Goal: Transaction & Acquisition: Book appointment/travel/reservation

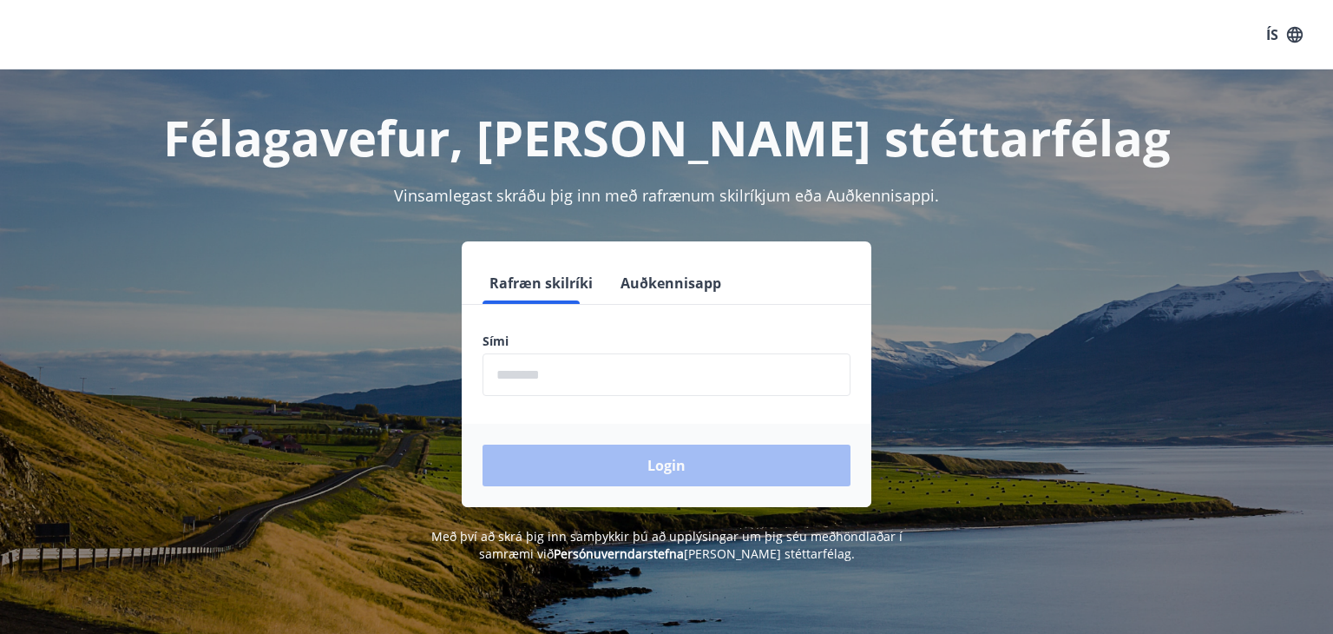
click at [681, 368] on input "phone" at bounding box center [667, 374] width 368 height 43
click at [635, 376] on input "phone" at bounding box center [667, 374] width 368 height 43
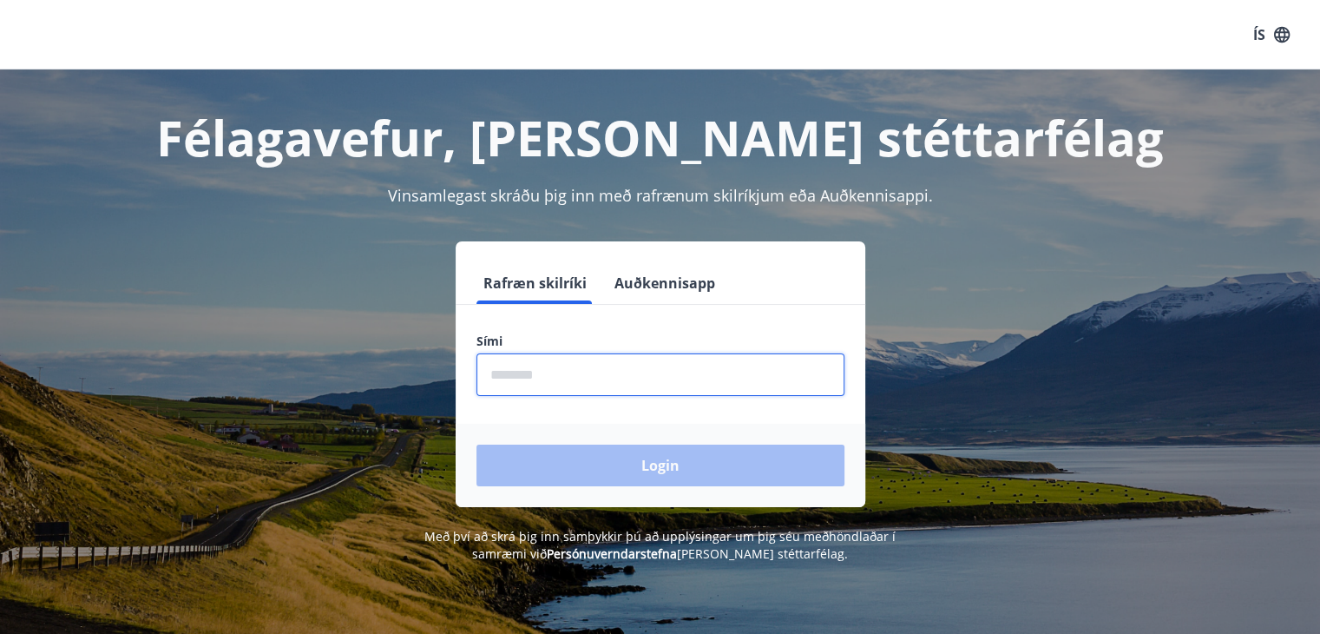
click at [635, 376] on input "phone" at bounding box center [661, 374] width 368 height 43
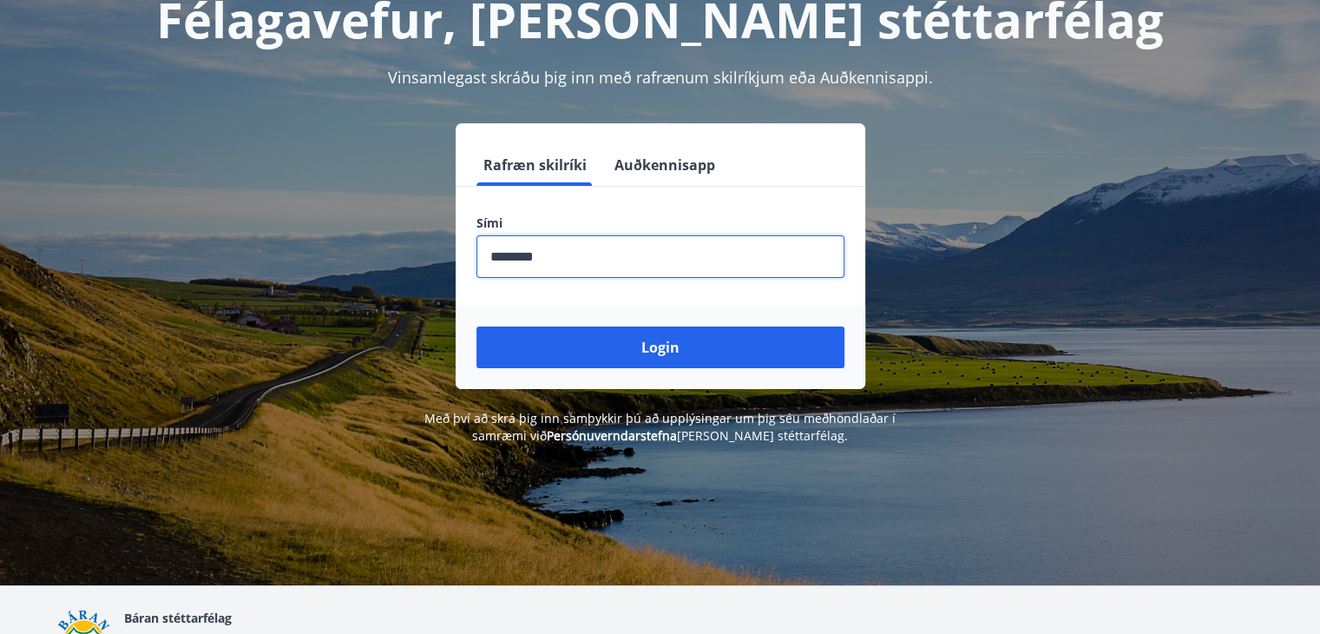
scroll to position [96, 0]
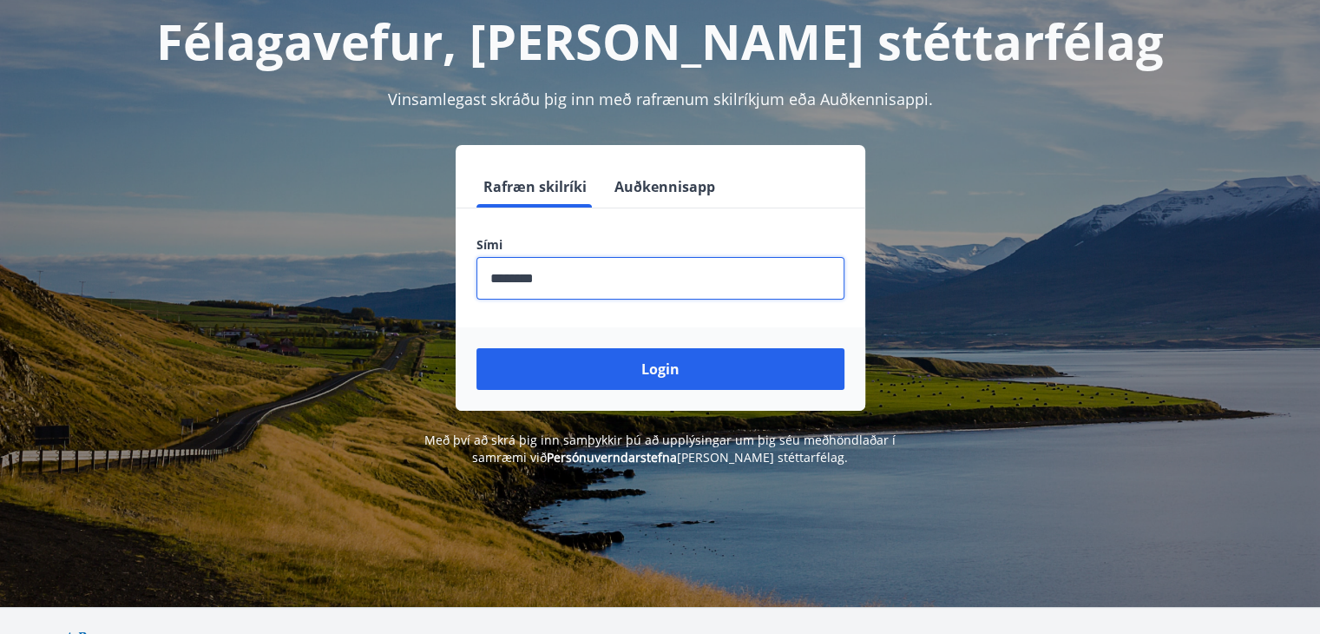
click at [664, 293] on input "phone" at bounding box center [661, 278] width 368 height 43
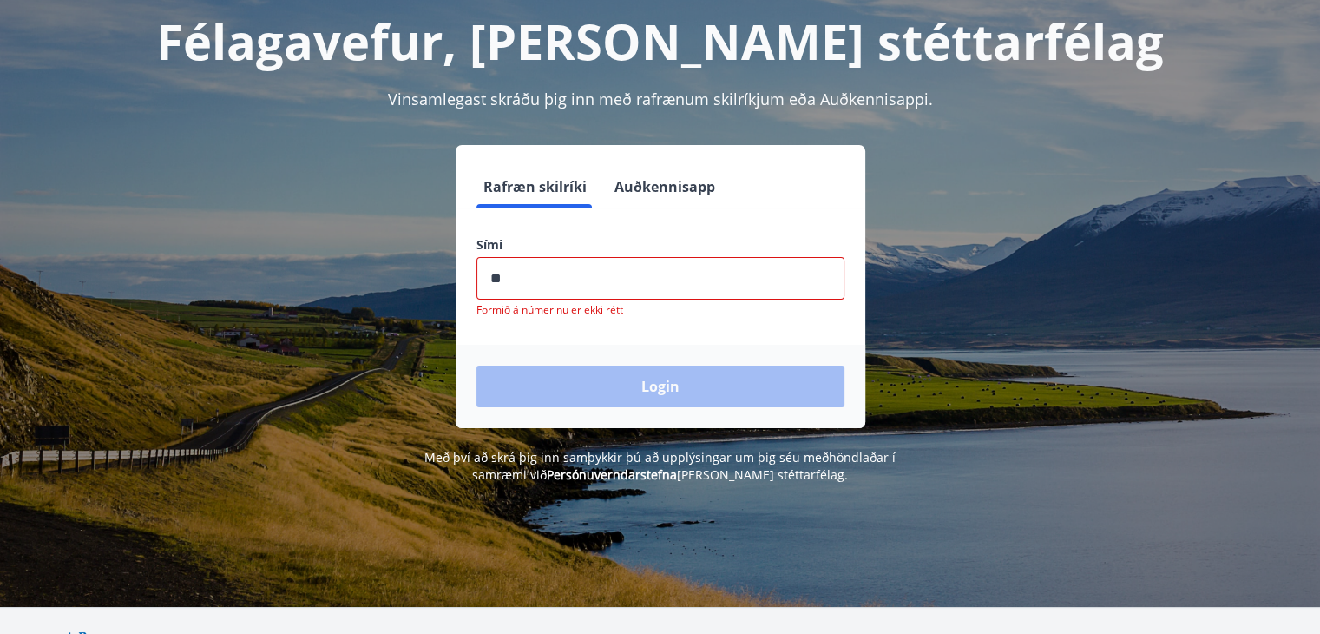
type input "*"
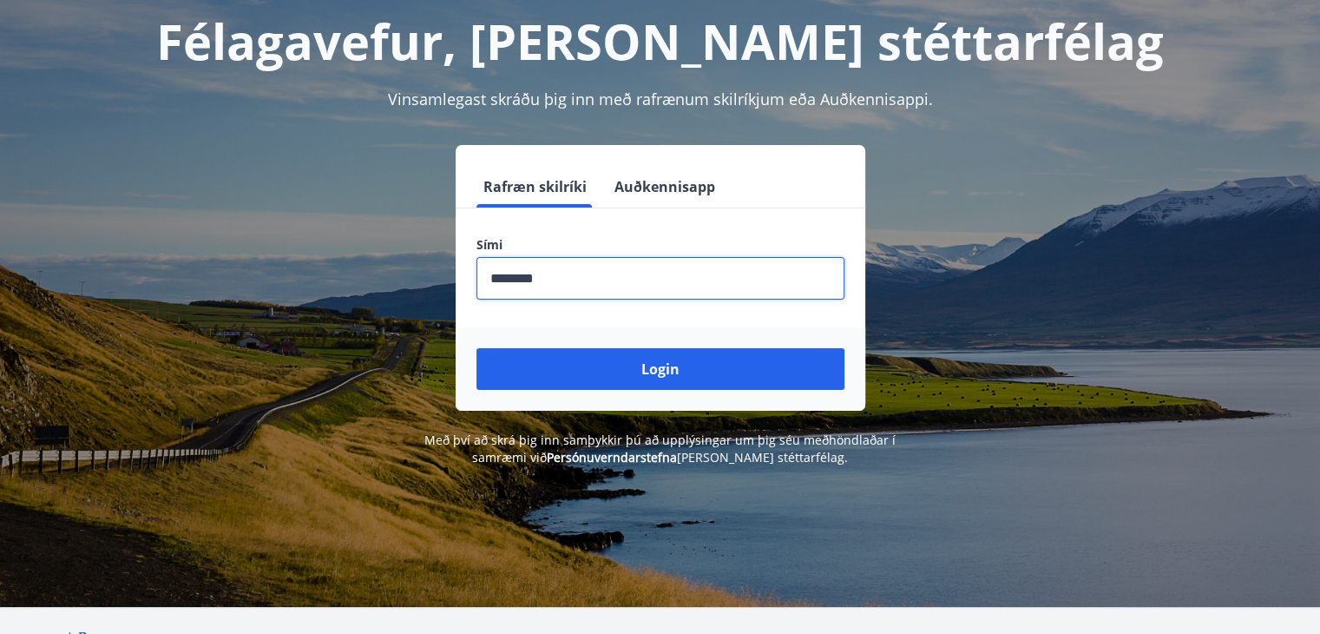
type input "********"
click at [477, 348] on button "Login" at bounding box center [661, 369] width 368 height 42
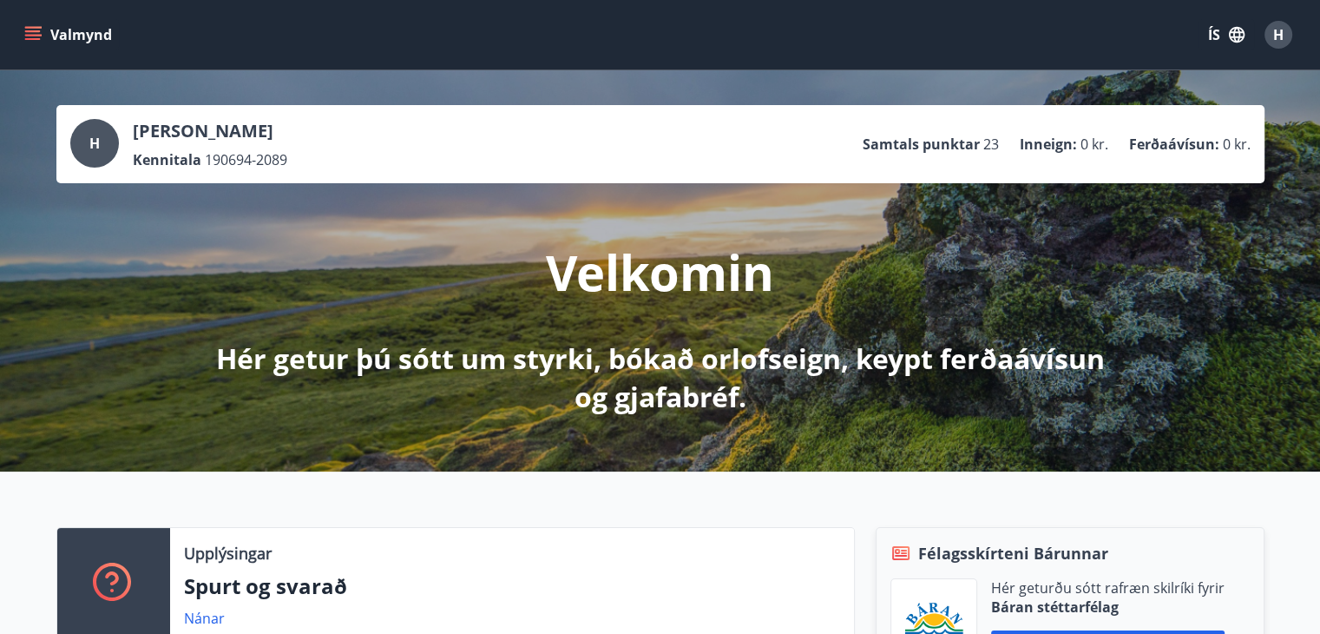
click at [62, 36] on button "Valmynd" at bounding box center [70, 34] width 98 height 31
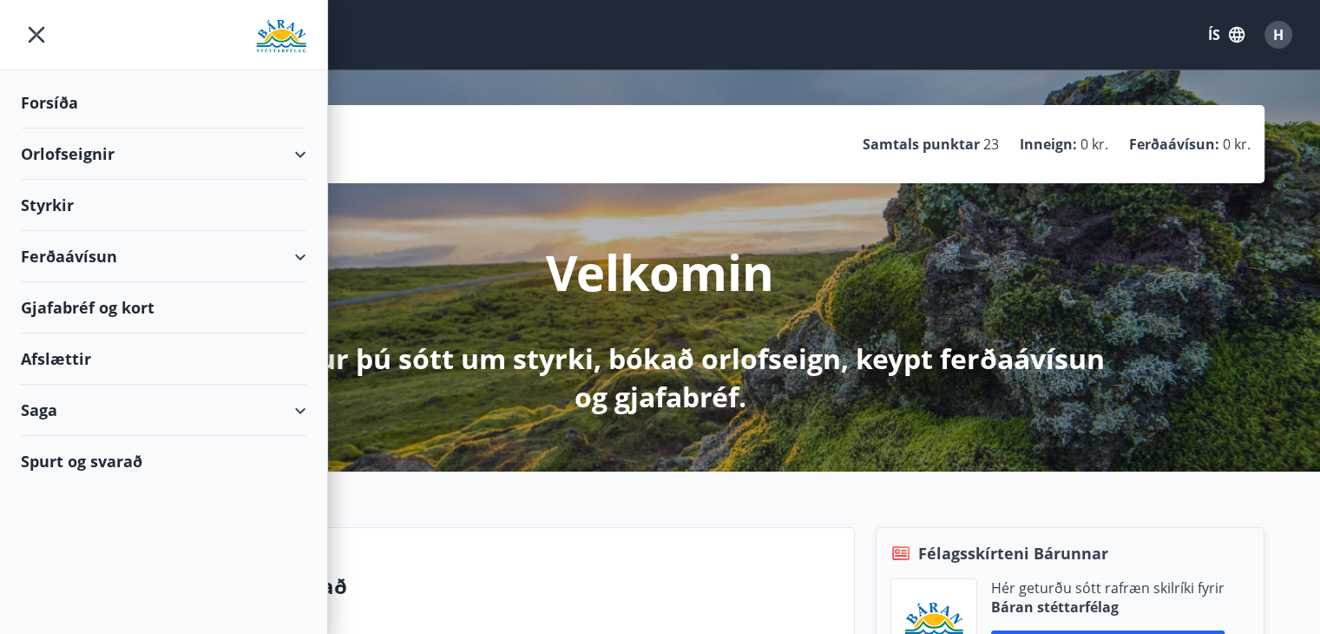
click at [108, 156] on div "Orlofseignir" at bounding box center [164, 153] width 286 height 51
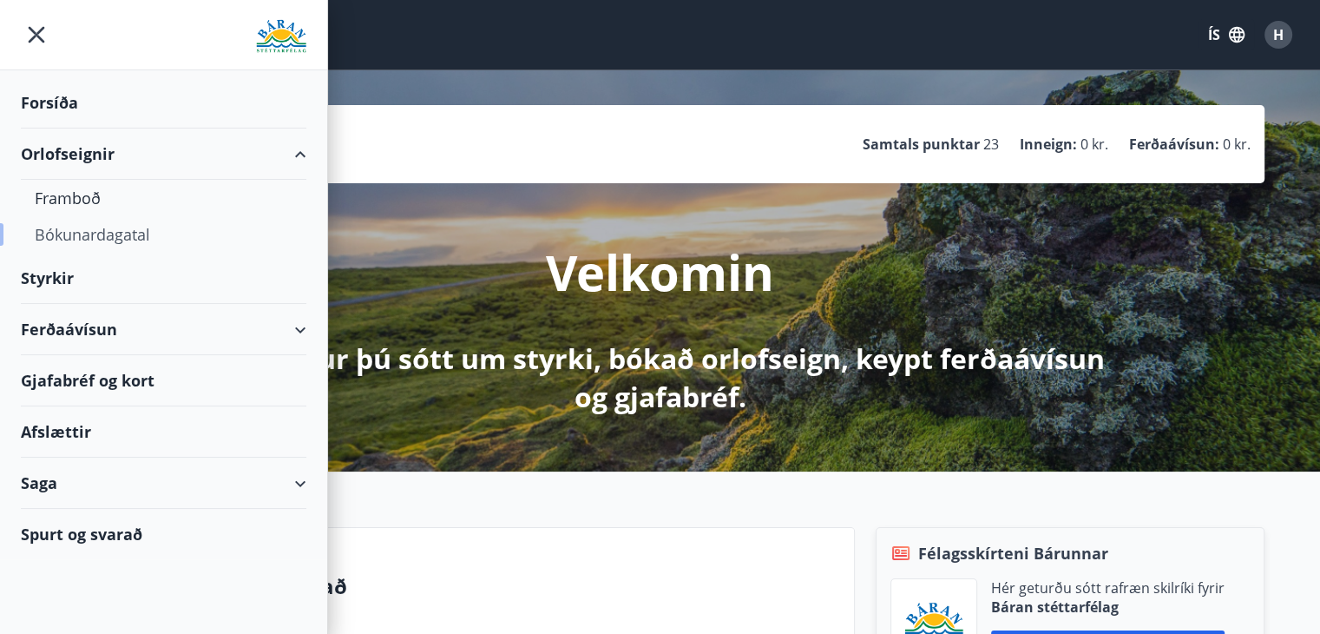
click at [95, 230] on div "Bókunardagatal" at bounding box center [164, 234] width 258 height 36
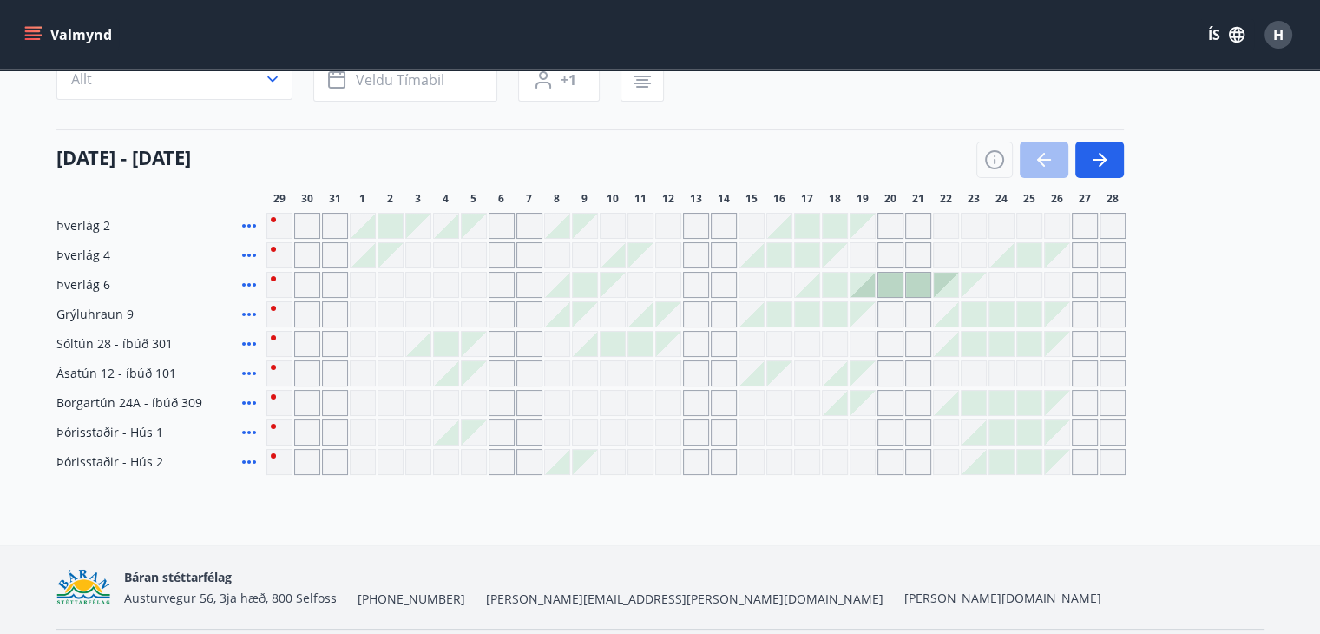
scroll to position [163, 0]
click at [155, 374] on span "Ásatún 12 - íbúð 101" at bounding box center [116, 374] width 120 height 17
click at [417, 376] on div "Gráir dagar eru ekki bókanlegir" at bounding box center [418, 375] width 26 height 26
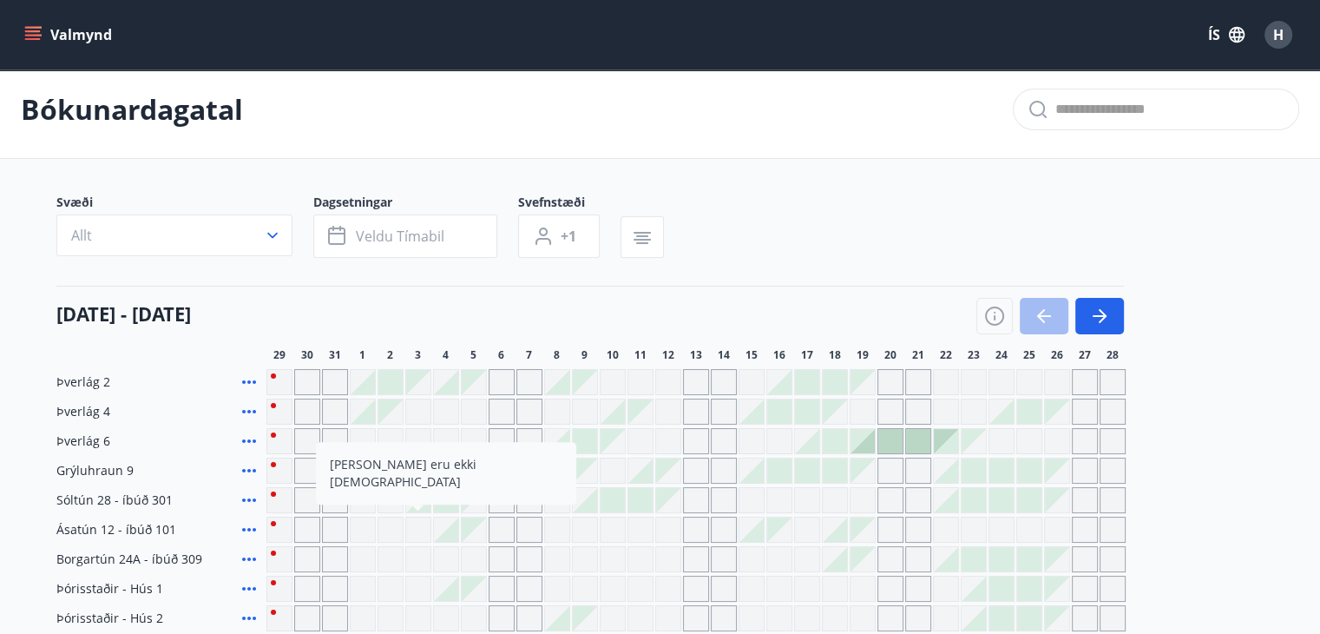
scroll to position [0, 0]
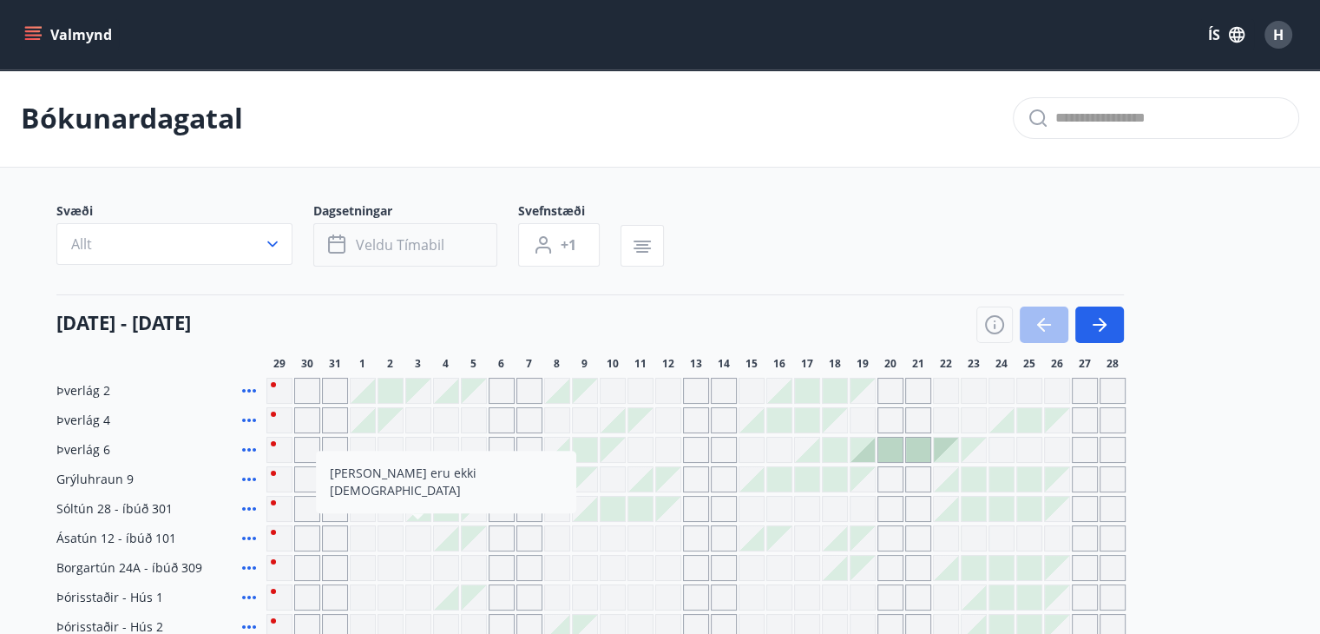
click at [399, 240] on span "Veldu tímabil" at bounding box center [400, 244] width 89 height 19
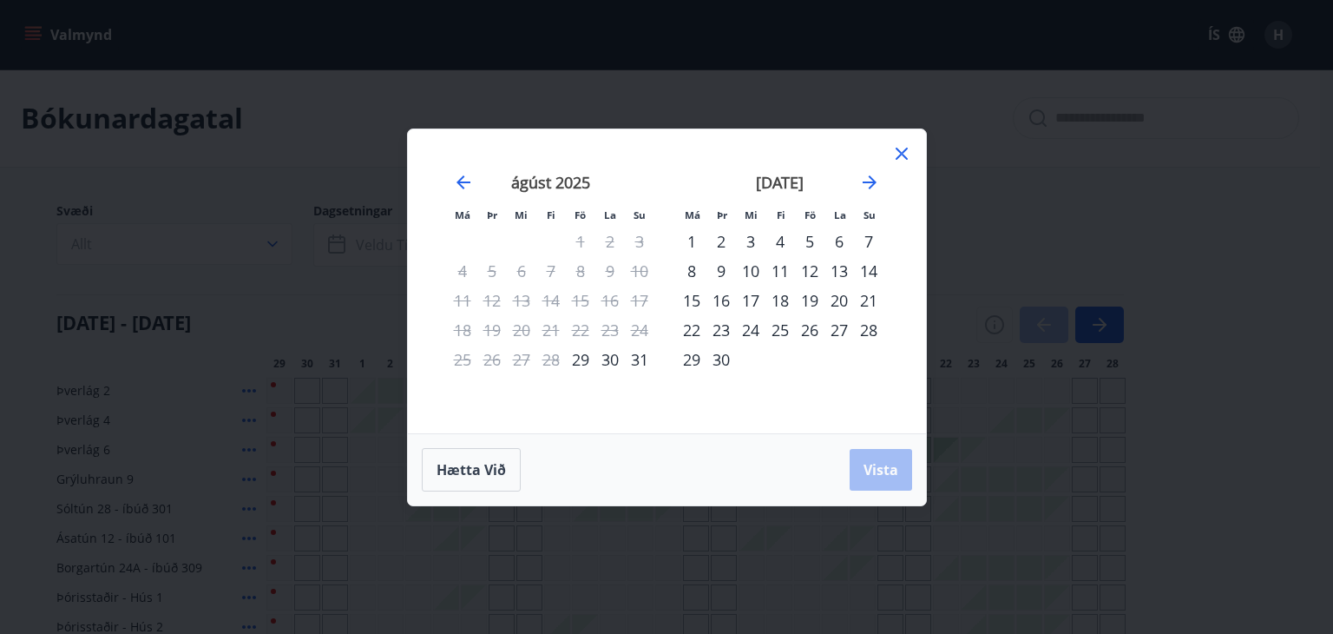
click at [689, 327] on div "22" at bounding box center [692, 330] width 30 height 30
click at [788, 330] on div "25" at bounding box center [781, 330] width 30 height 30
click at [865, 458] on button "Vista" at bounding box center [881, 470] width 63 height 42
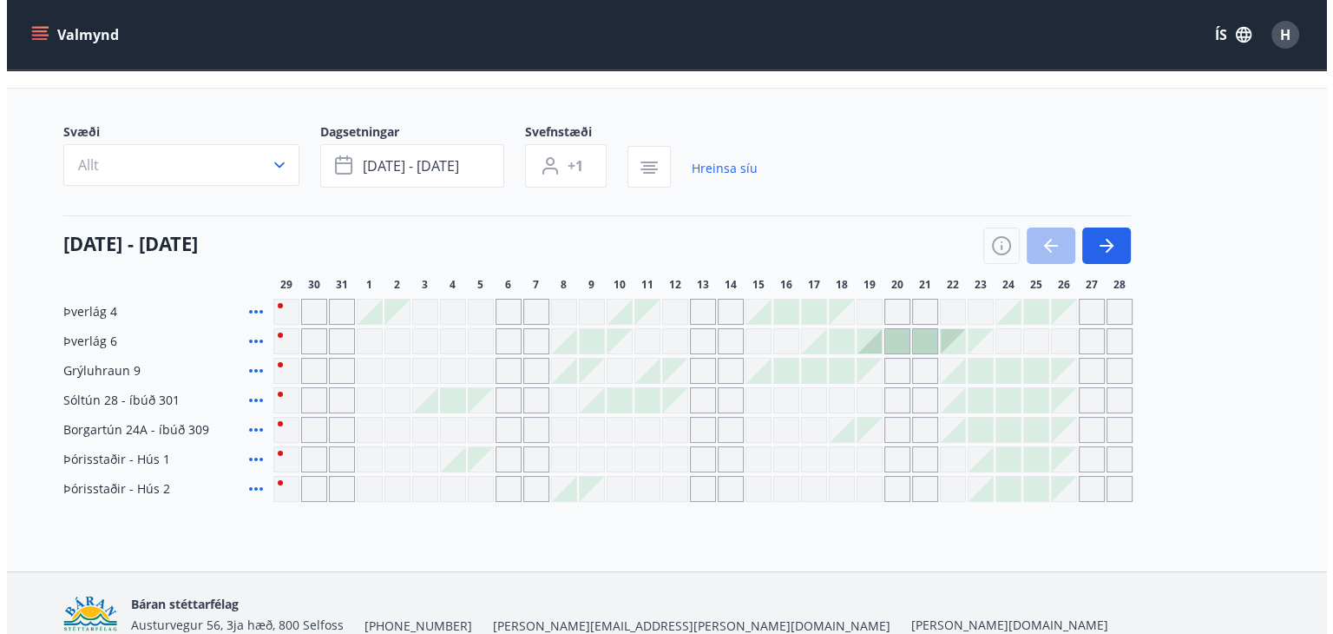
scroll to position [82, 0]
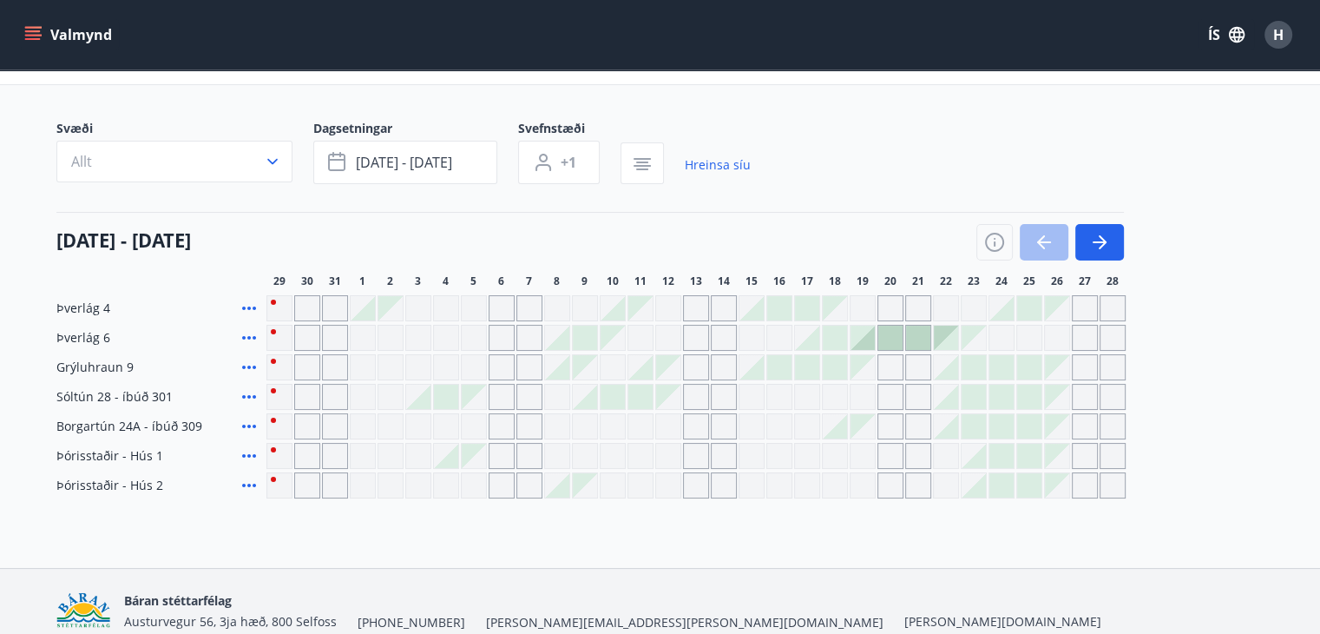
click at [668, 398] on div "Gráir dagar eru ekki bókanlegir" at bounding box center [668, 397] width 24 height 24
click at [950, 397] on div at bounding box center [946, 397] width 24 height 24
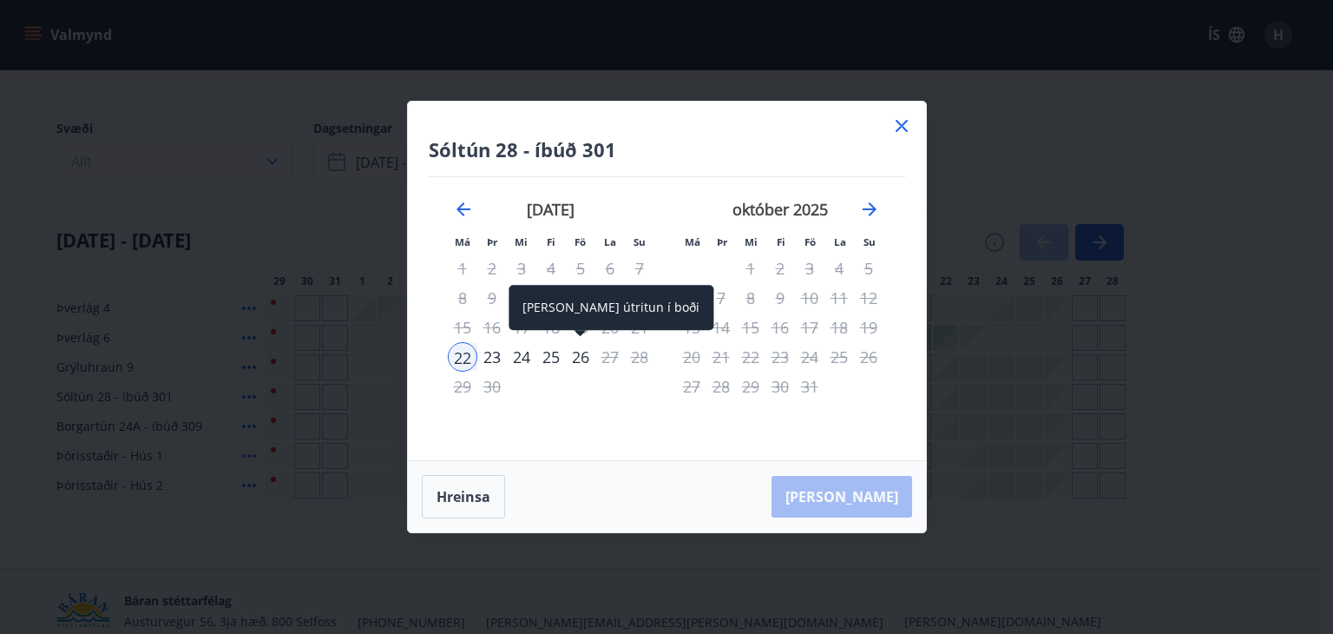
click at [583, 359] on div "26" at bounding box center [581, 357] width 30 height 30
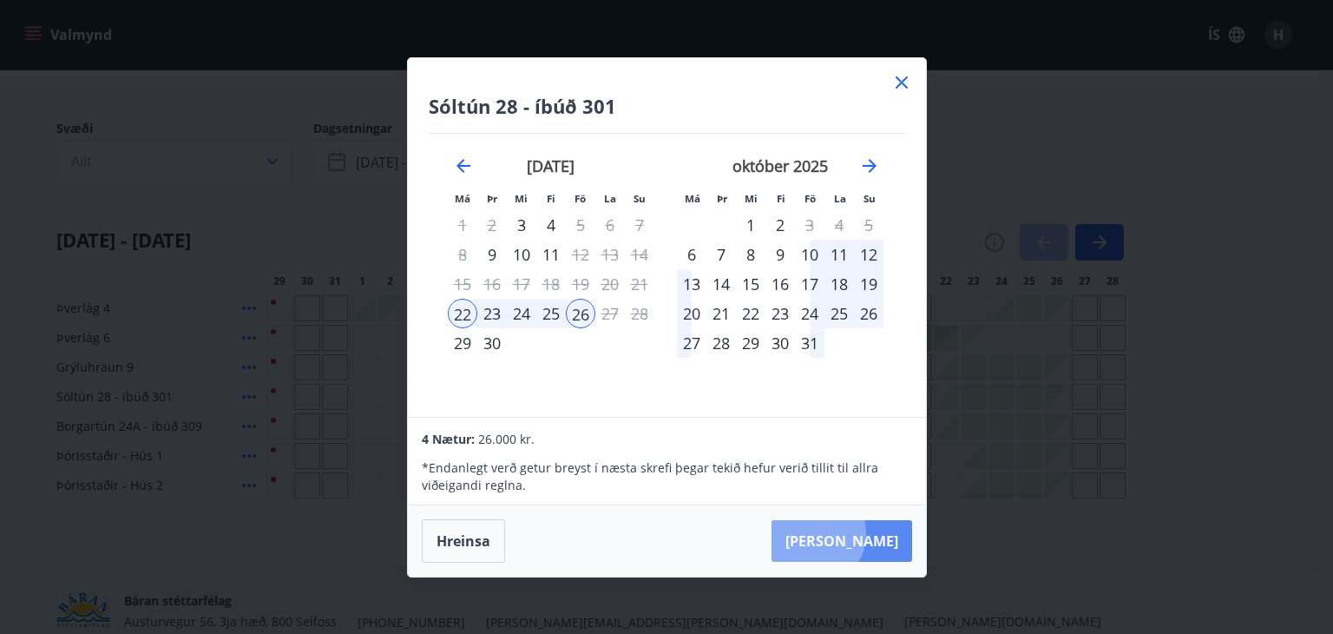
click at [865, 533] on button "Taka Frá" at bounding box center [842, 541] width 141 height 42
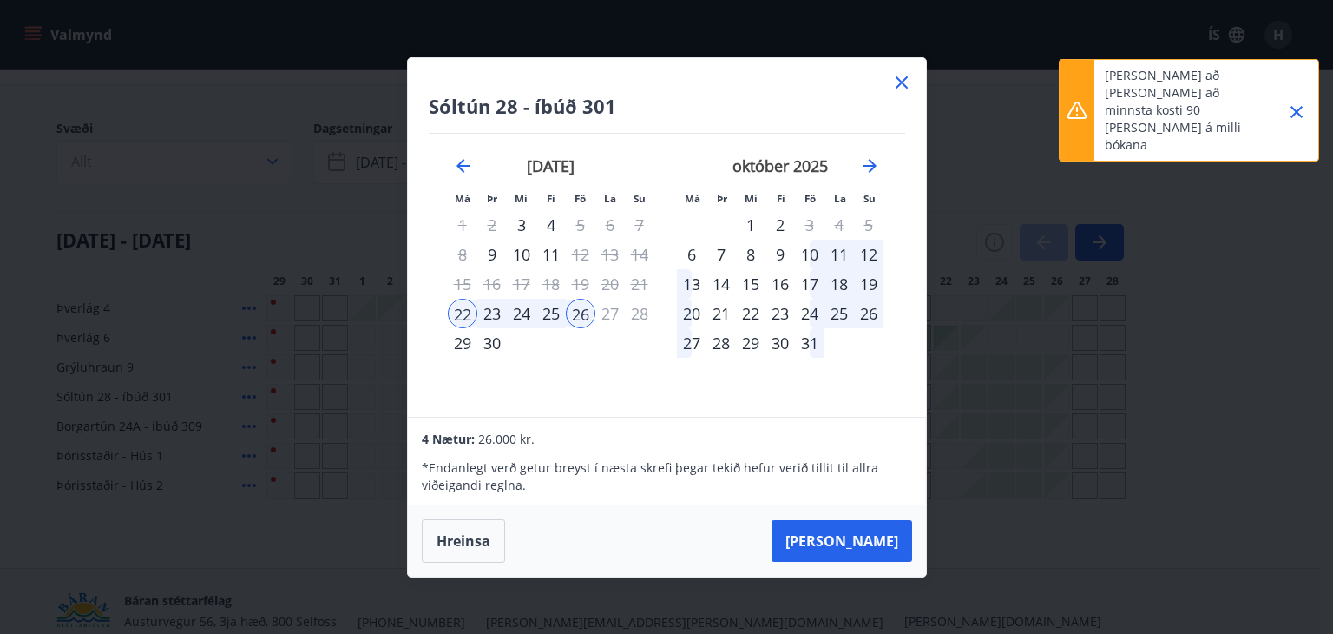
click at [900, 84] on icon at bounding box center [902, 82] width 12 height 12
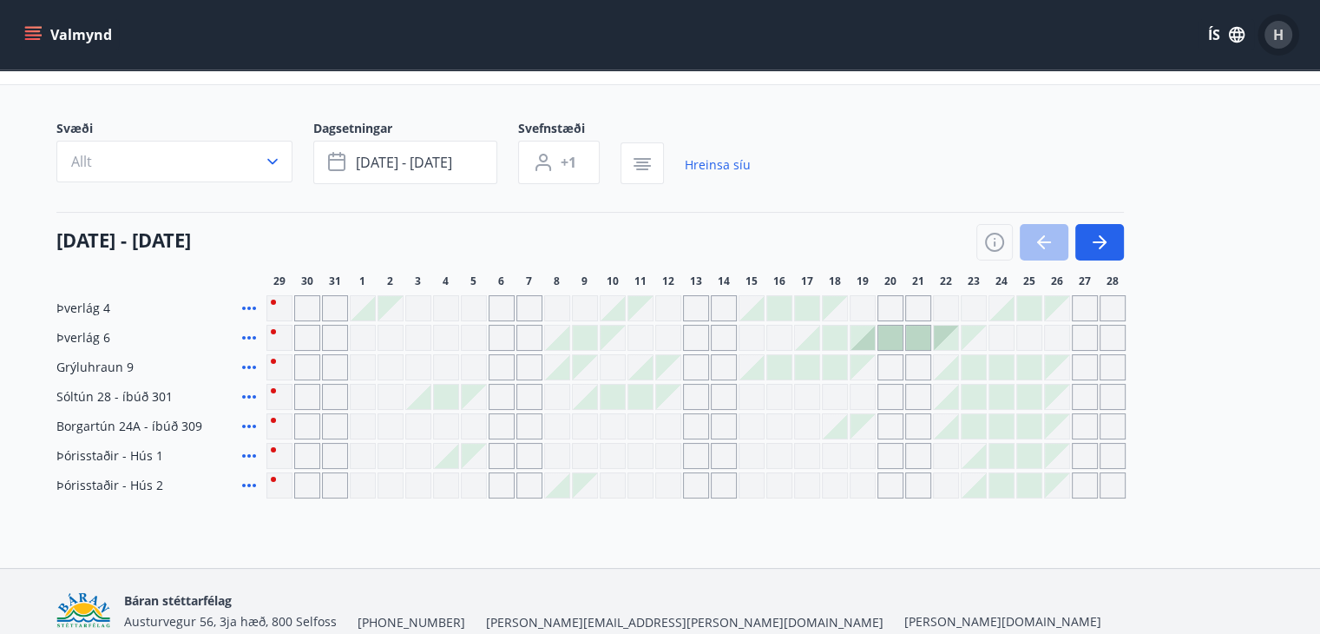
click at [1278, 32] on span "H" at bounding box center [1278, 34] width 10 height 19
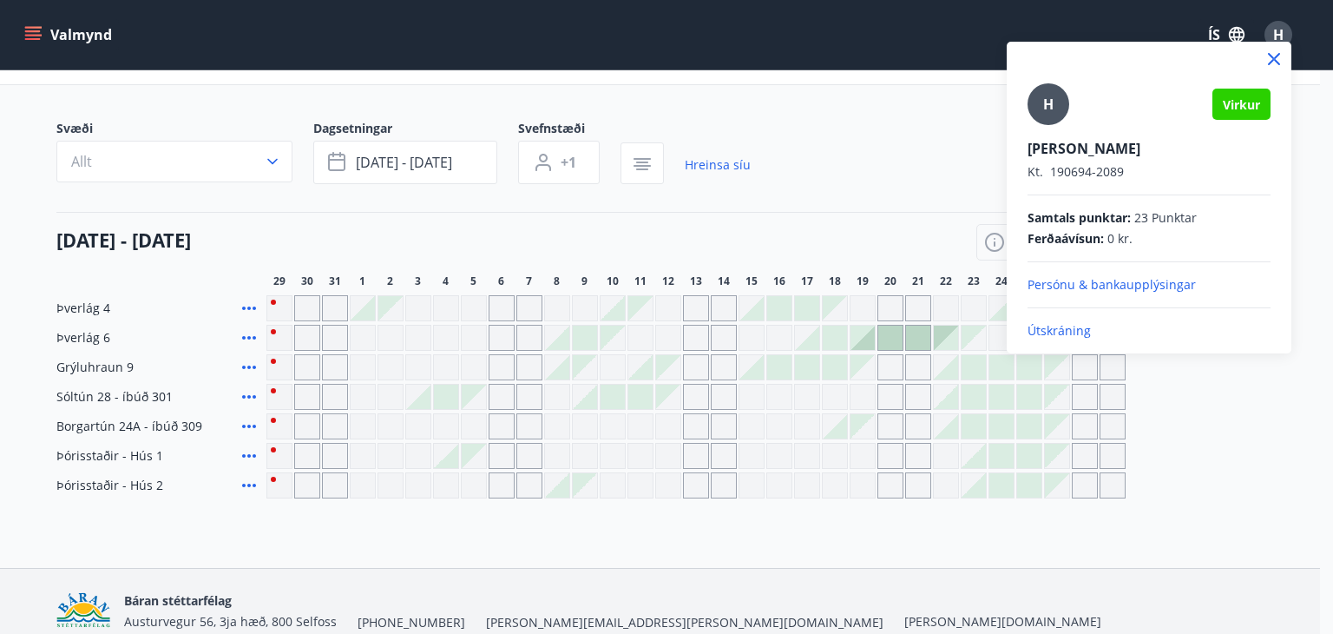
click at [1065, 327] on p "Útskráning" at bounding box center [1149, 330] width 243 height 17
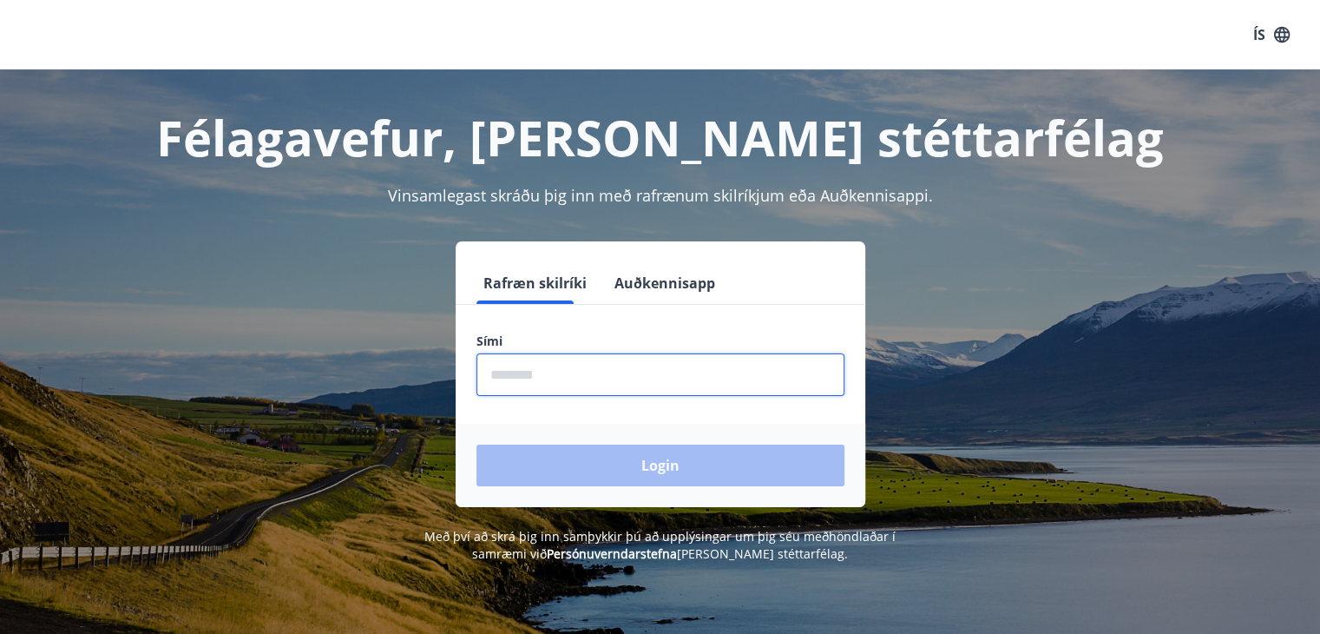
click at [556, 378] on input "phone" at bounding box center [661, 374] width 368 height 43
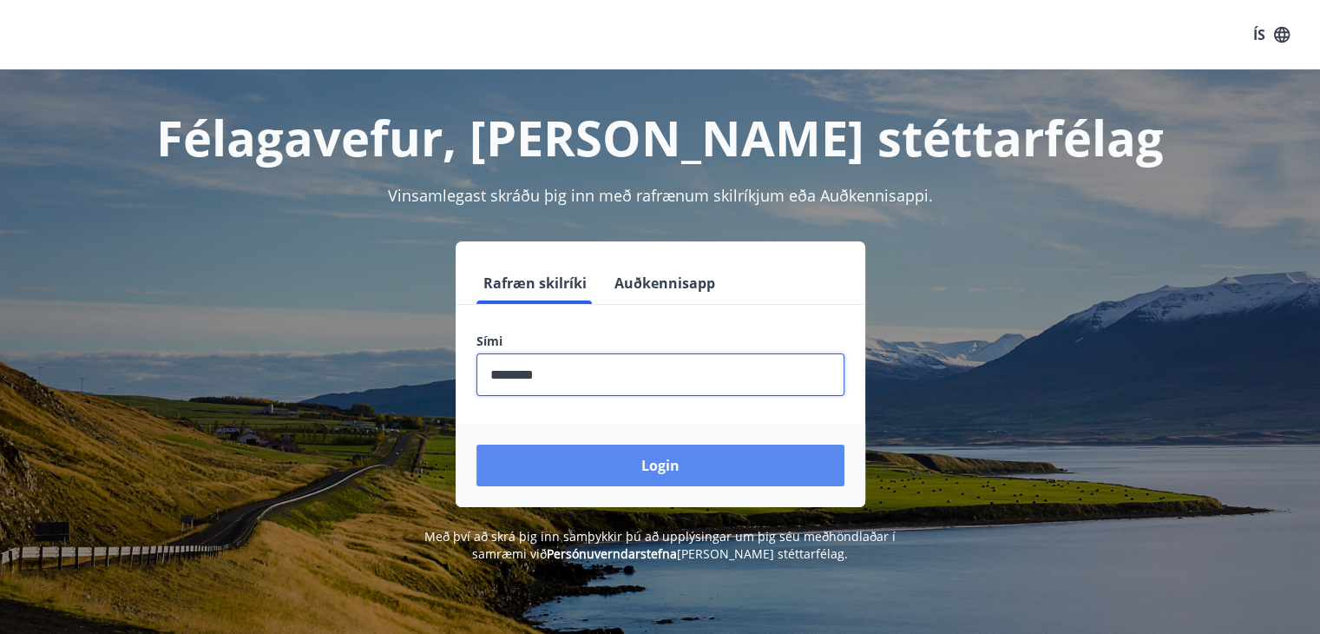
type input "********"
click at [708, 462] on button "Login" at bounding box center [661, 465] width 368 height 42
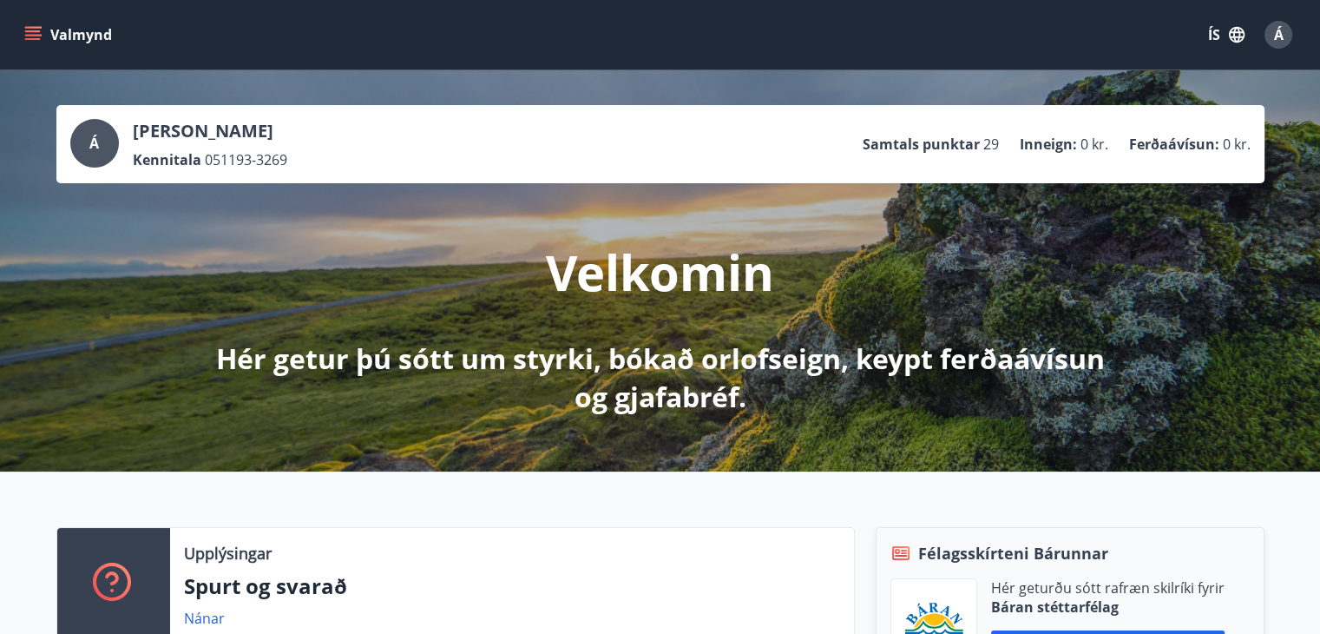
click at [45, 35] on button "Valmynd" at bounding box center [70, 34] width 98 height 31
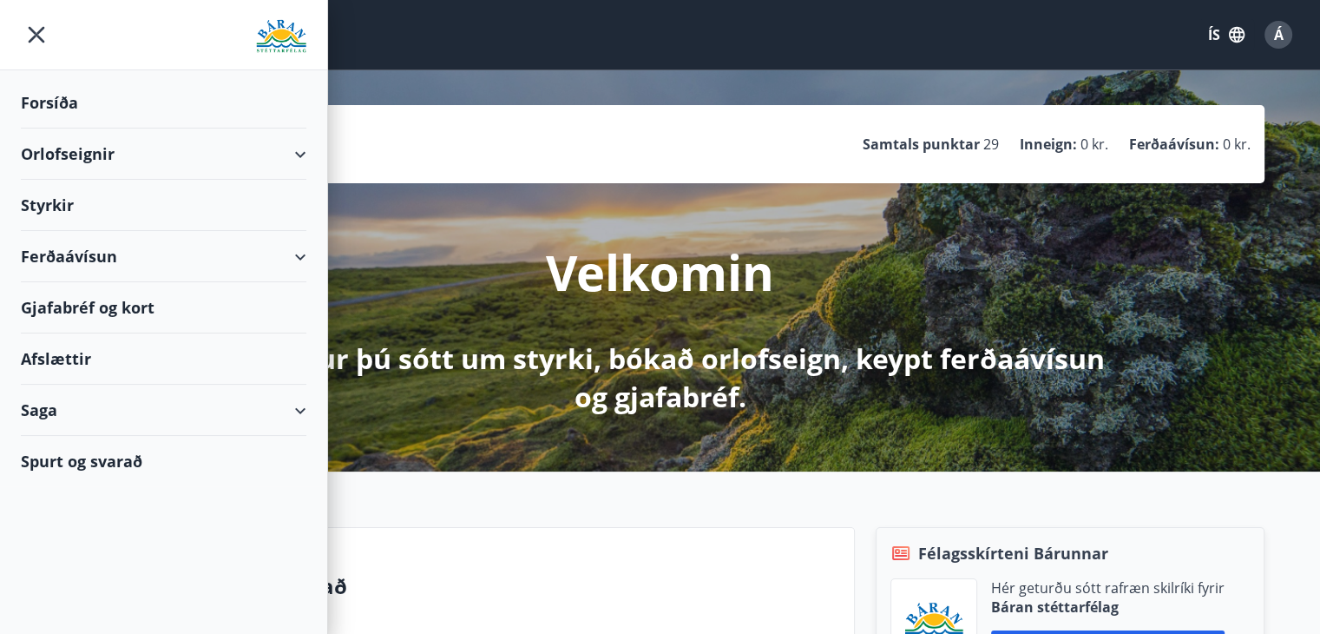
click at [132, 155] on div "Orlofseignir" at bounding box center [164, 153] width 286 height 51
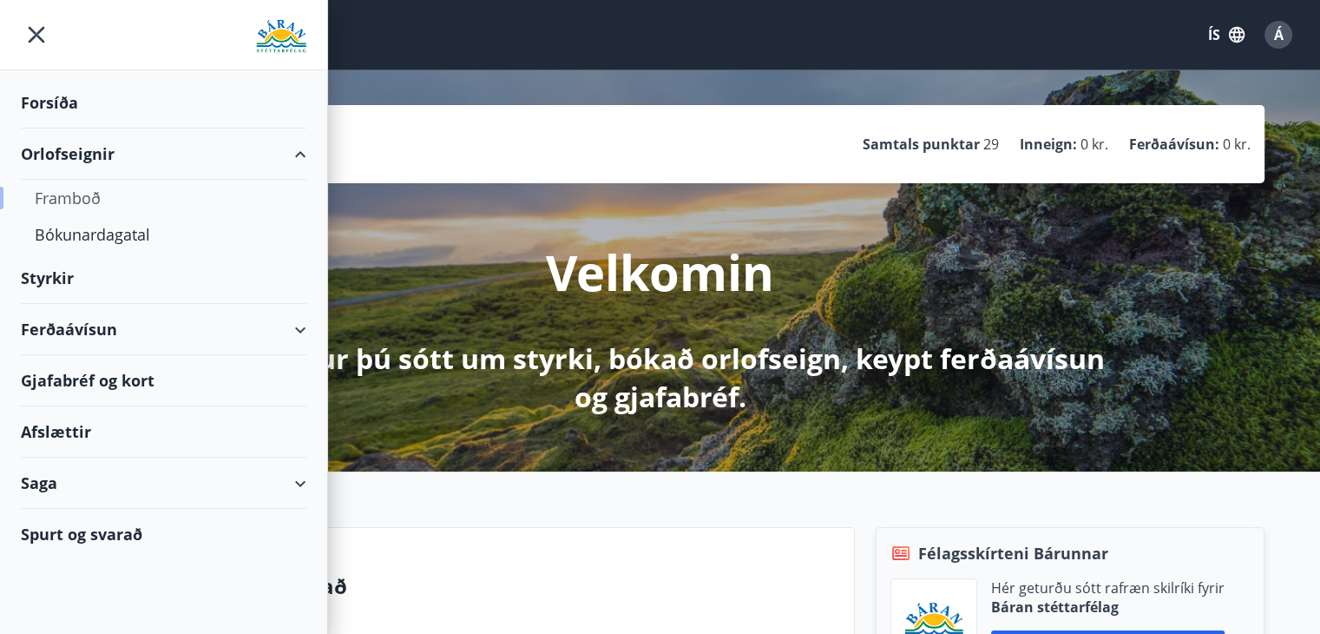
click at [82, 199] on div "Framboð" at bounding box center [164, 198] width 258 height 36
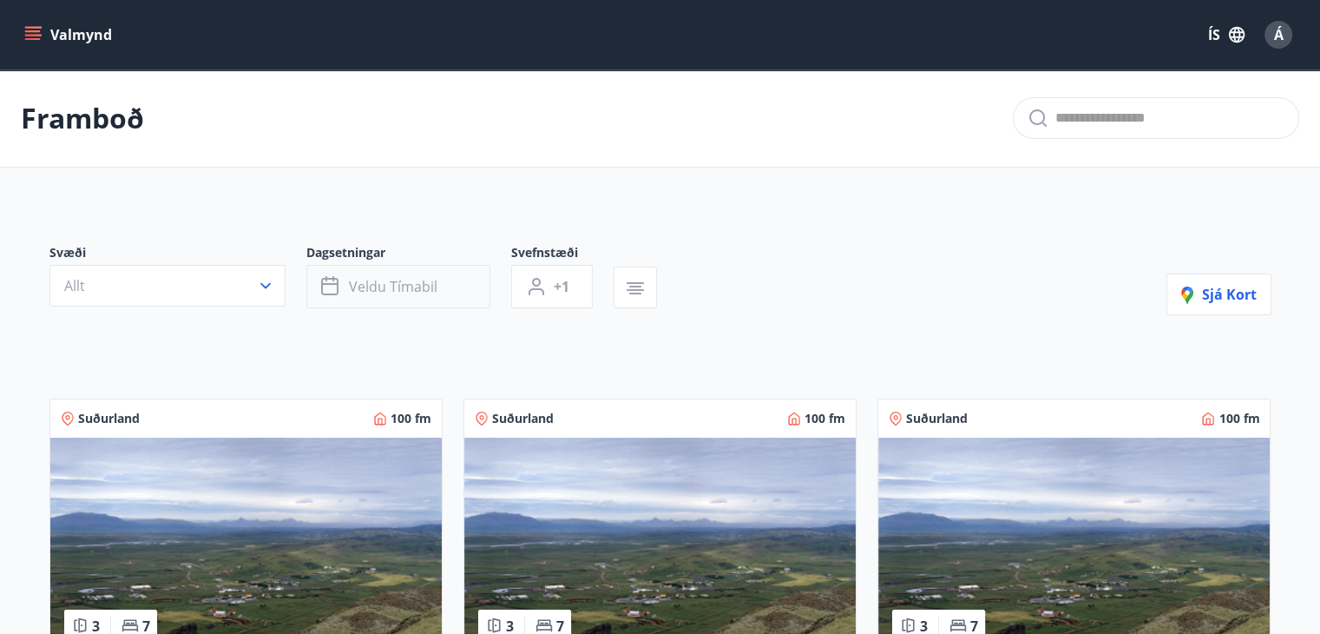
click at [413, 287] on span "Veldu tímabil" at bounding box center [393, 286] width 89 height 19
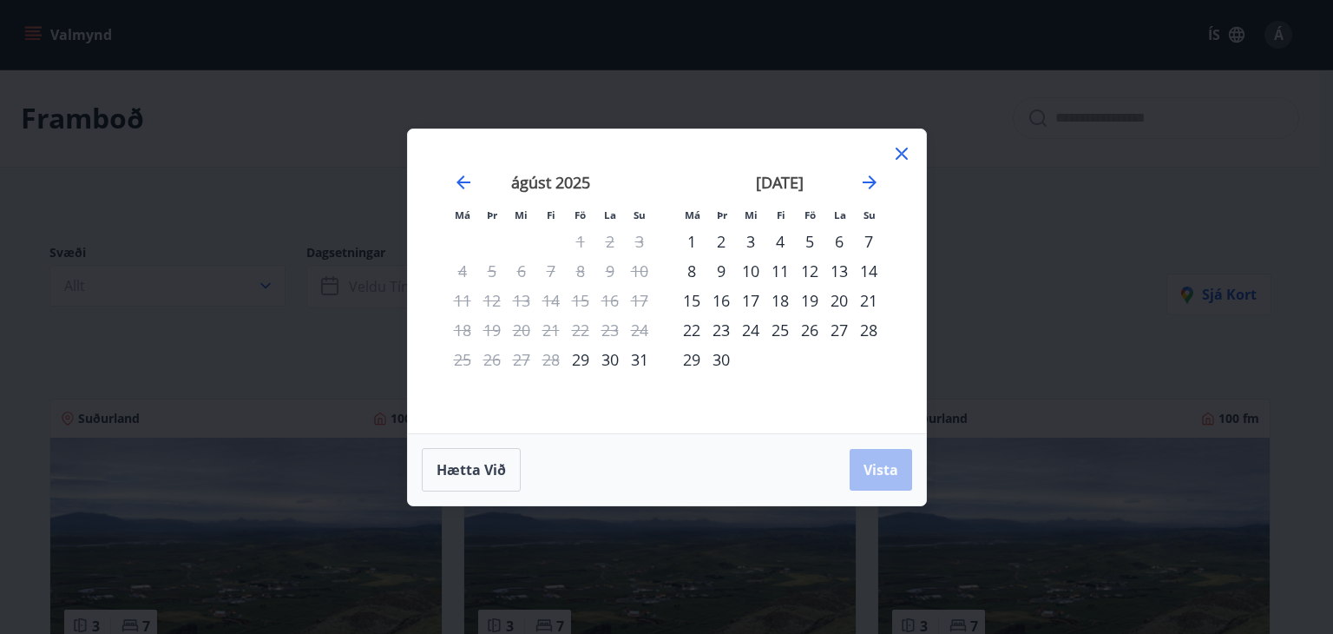
click at [689, 331] on div "22" at bounding box center [692, 330] width 30 height 30
click at [814, 328] on div "26" at bounding box center [810, 330] width 30 height 30
click at [881, 470] on span "Vista" at bounding box center [881, 469] width 35 height 19
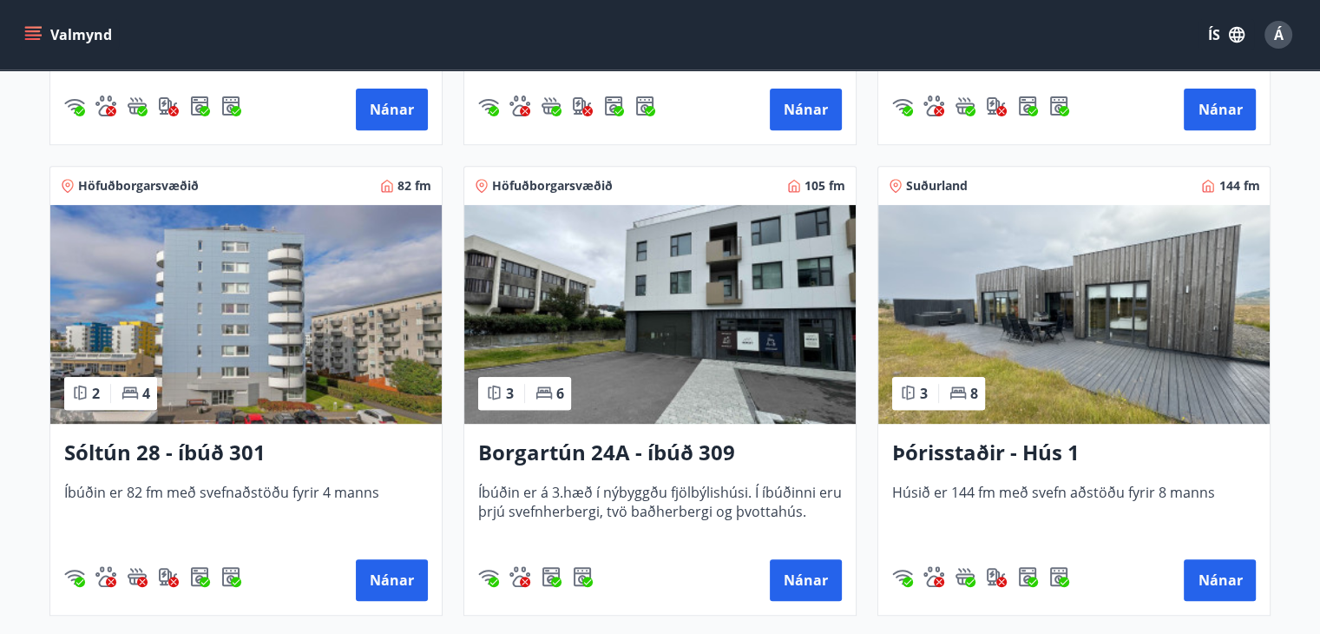
scroll to position [704, 0]
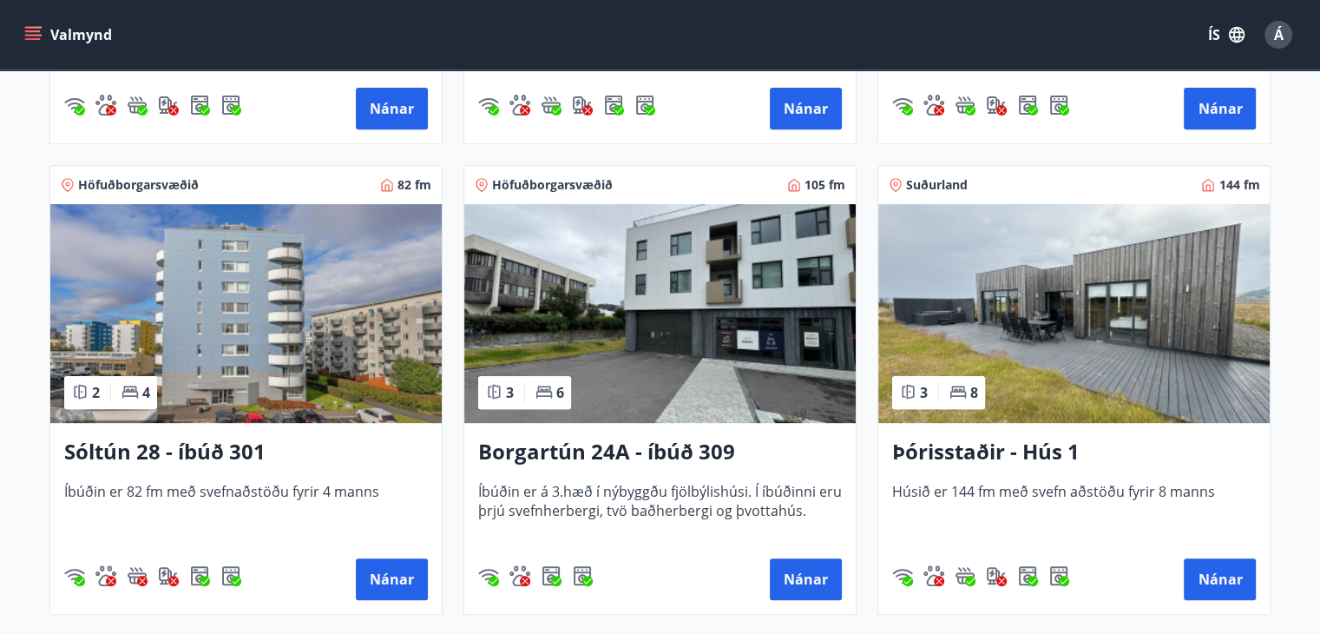
click at [328, 393] on img at bounding box center [246, 313] width 392 height 219
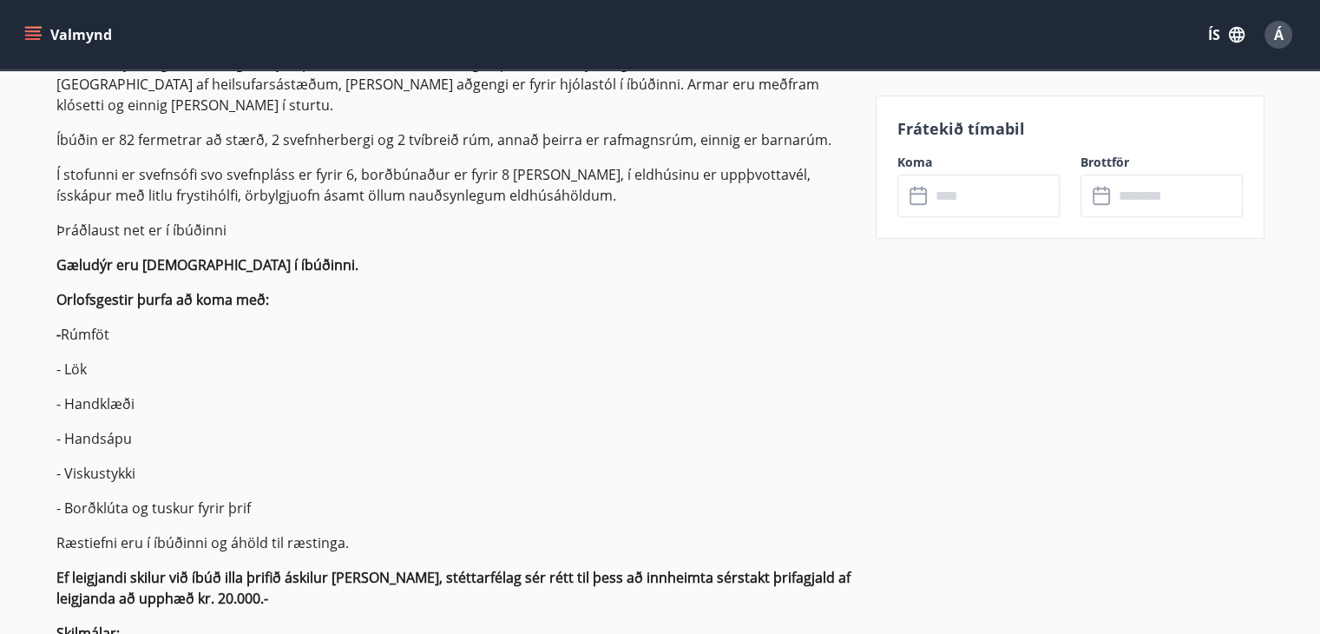
scroll to position [644, 0]
click at [959, 205] on input "text" at bounding box center [995, 195] width 129 height 43
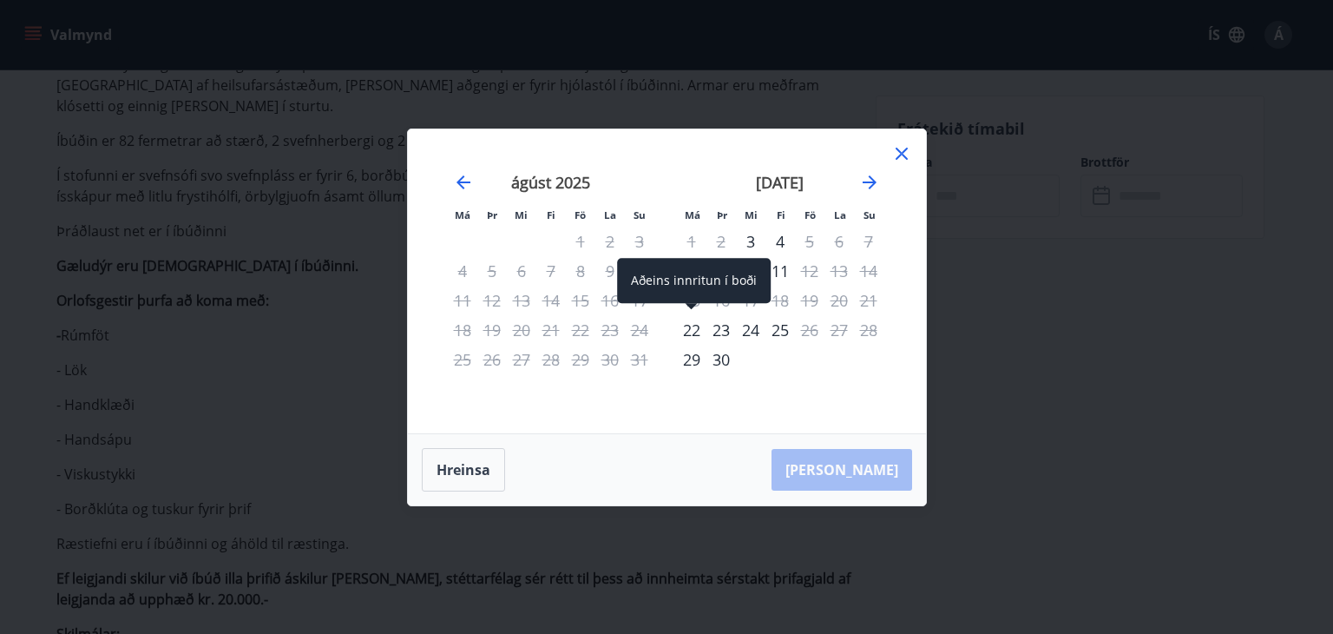
click at [691, 335] on div "22" at bounding box center [692, 330] width 30 height 30
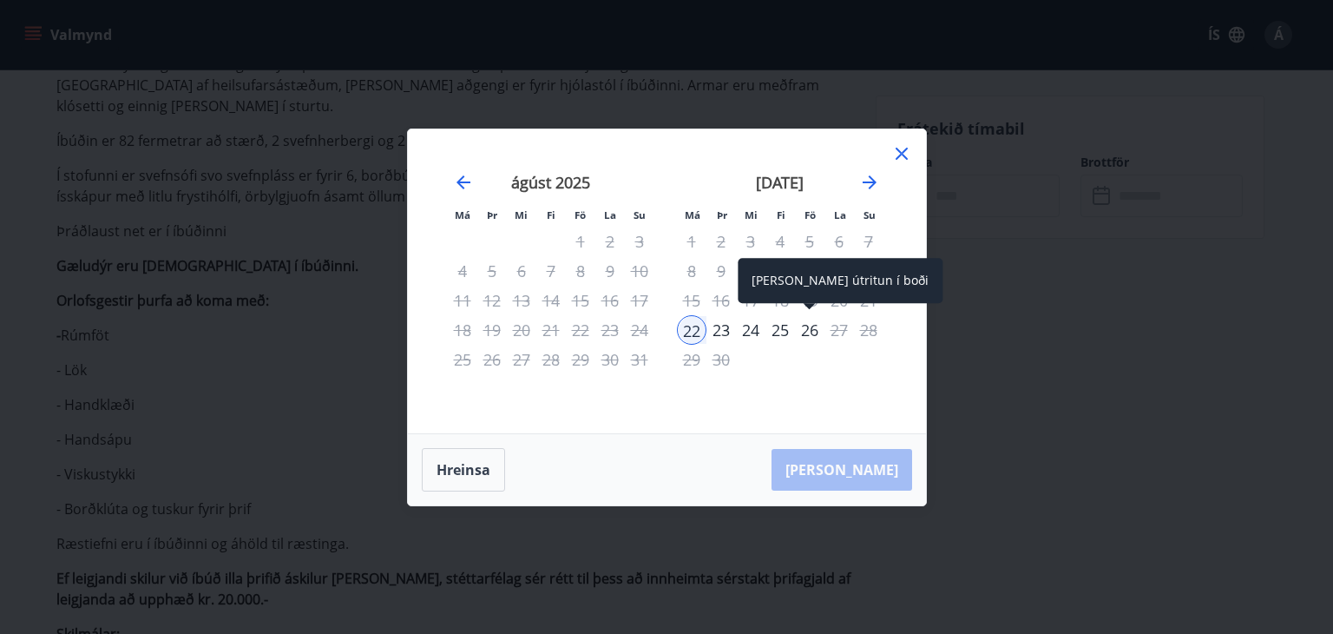
click at [816, 331] on div "26" at bounding box center [810, 330] width 30 height 30
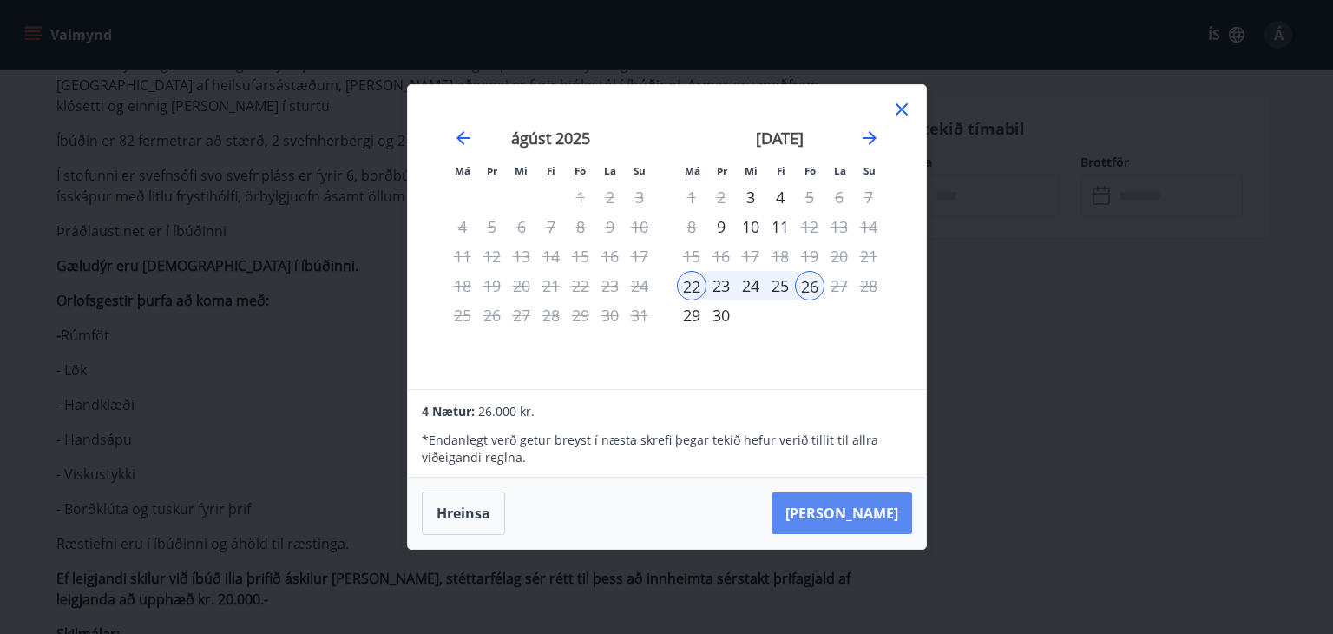
click at [877, 512] on button "Taka Frá" at bounding box center [842, 513] width 141 height 42
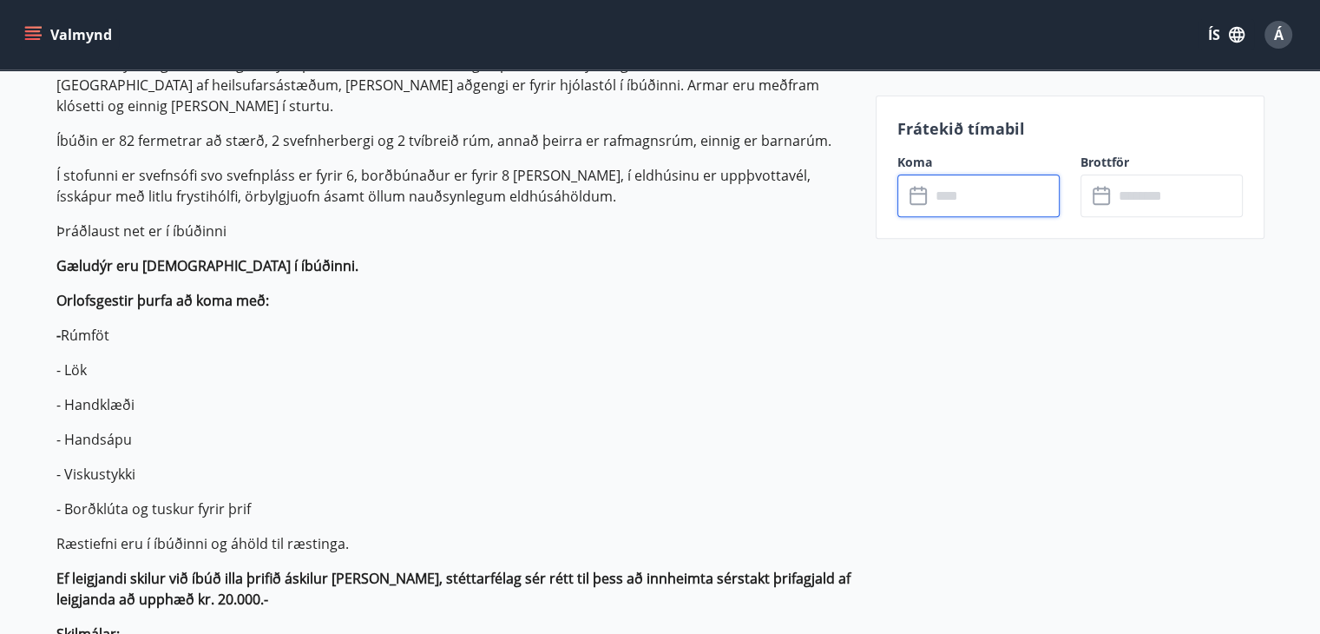
type input "******"
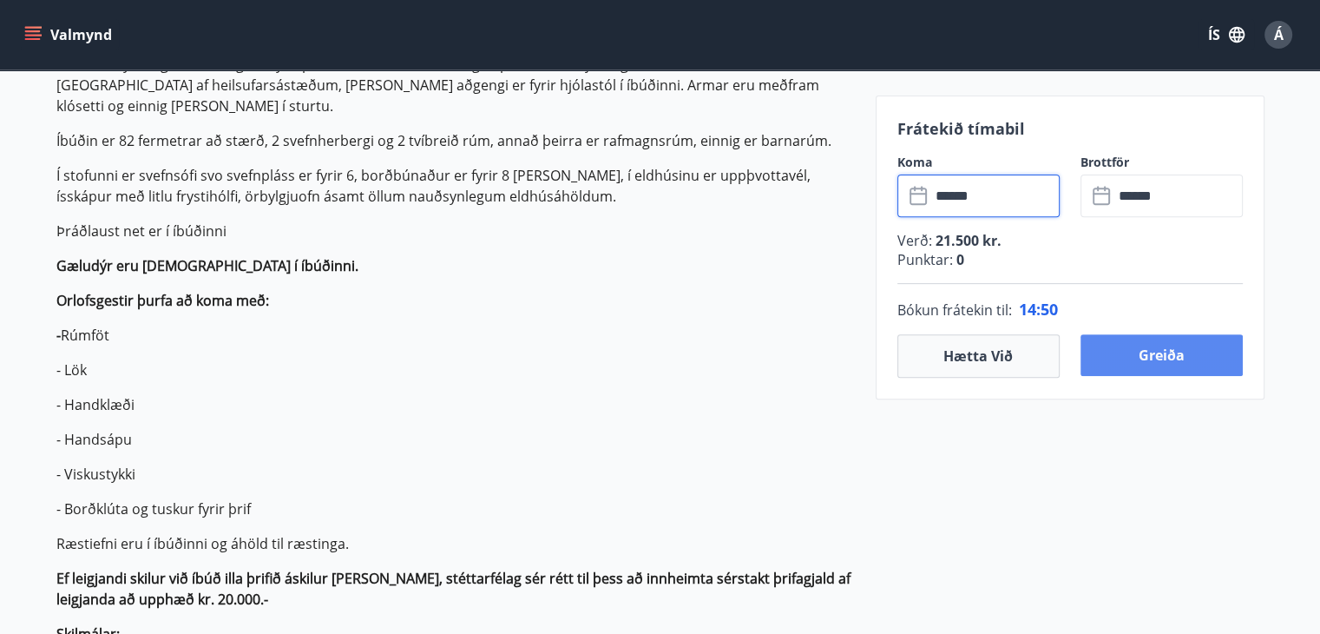
click at [1175, 355] on button "Greiða" at bounding box center [1162, 355] width 162 height 42
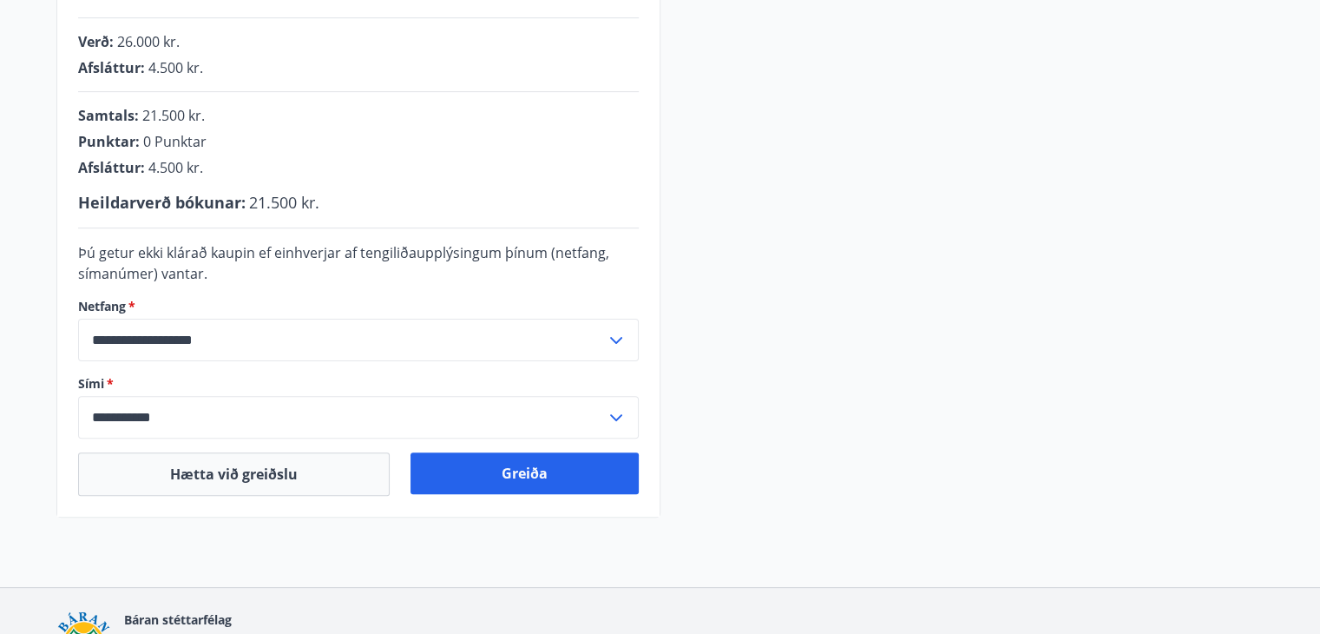
scroll to position [443, 0]
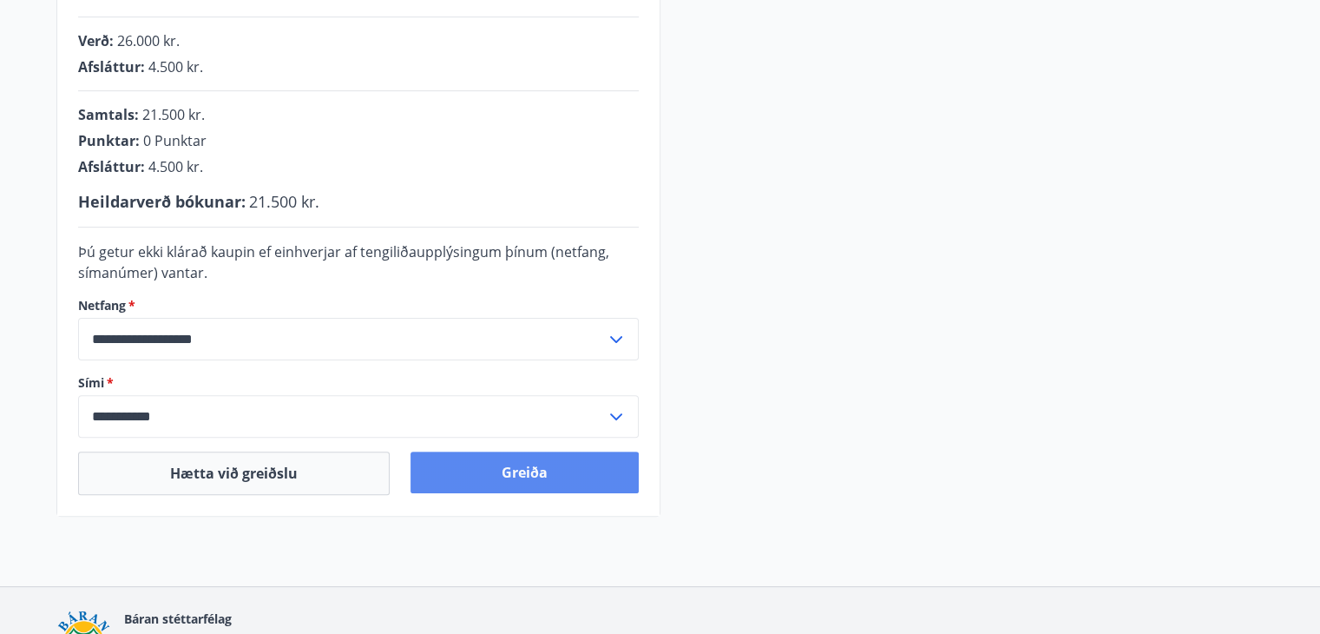
click at [571, 473] on button "Greiða" at bounding box center [525, 472] width 228 height 42
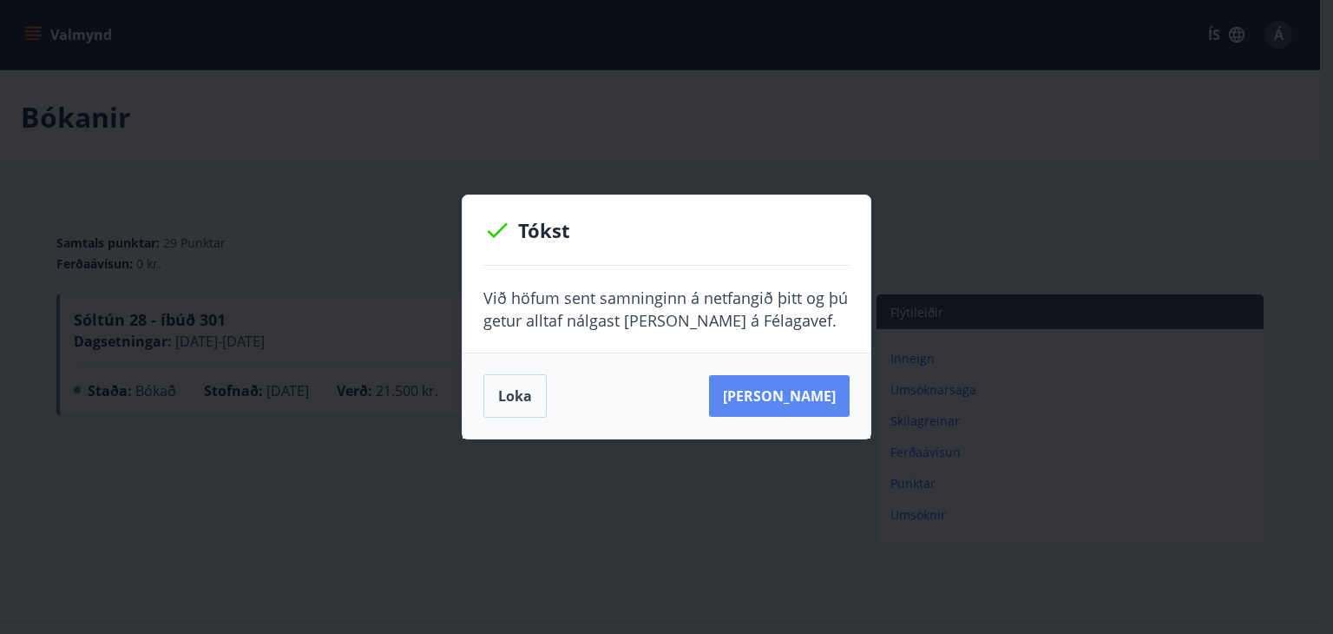
click at [781, 392] on button "[PERSON_NAME]" at bounding box center [779, 396] width 141 height 42
